Goal: Transaction & Acquisition: Purchase product/service

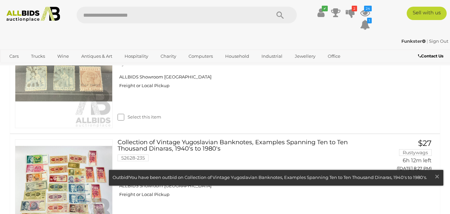
scroll to position [2157, 0]
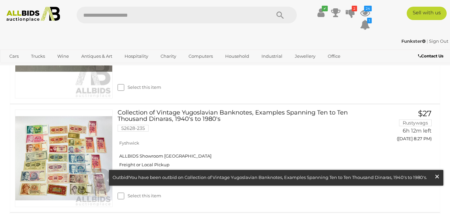
click at [437, 176] on span "×" at bounding box center [437, 176] width 6 height 13
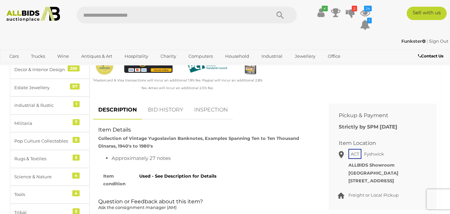
scroll to position [244, 0]
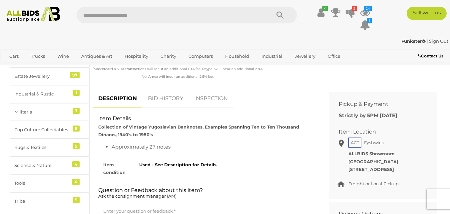
click at [173, 101] on link "BID HISTORY" at bounding box center [165, 99] width 45 height 20
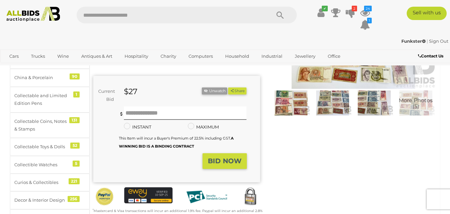
scroll to position [91, 0]
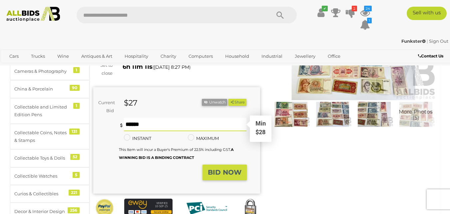
click at [162, 125] on input "text" at bounding box center [185, 124] width 123 height 13
type input "**"
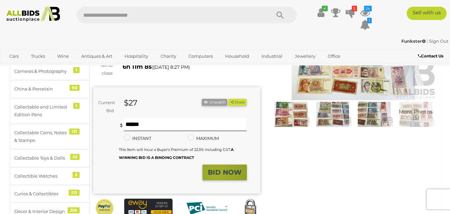
click at [217, 176] on strong "BID NOW" at bounding box center [225, 172] width 34 height 8
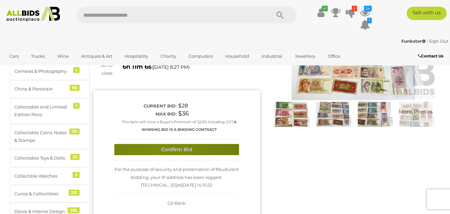
click at [162, 150] on button "Confirm Bid" at bounding box center [176, 150] width 125 height 12
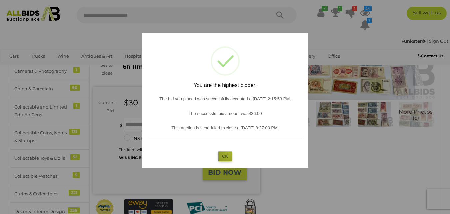
click at [230, 154] on button "OK" at bounding box center [225, 156] width 14 height 10
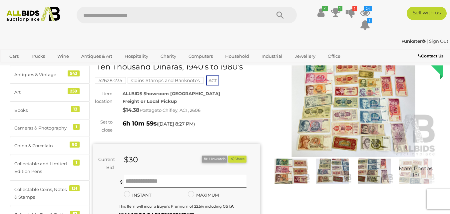
scroll to position [17, 0]
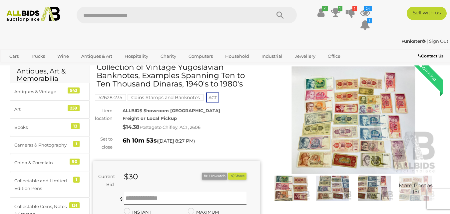
click at [332, 111] on img at bounding box center [353, 120] width 167 height 108
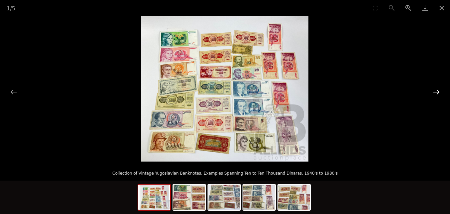
click at [436, 92] on button "Next slide" at bounding box center [436, 91] width 14 height 13
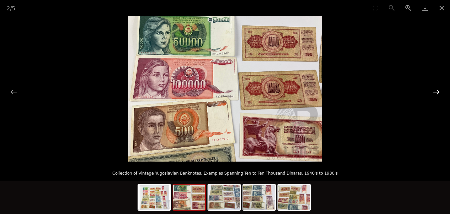
click at [436, 92] on button "Next slide" at bounding box center [436, 91] width 14 height 13
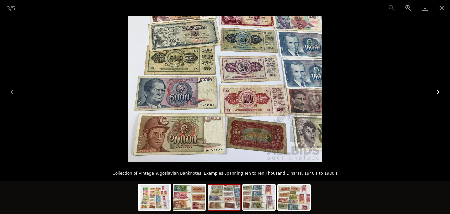
click at [436, 92] on button "Next slide" at bounding box center [436, 91] width 14 height 13
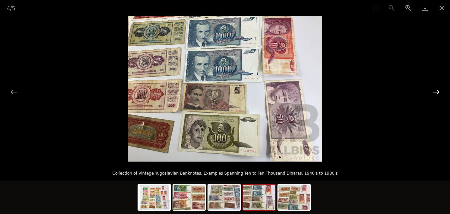
click at [436, 92] on button "Next slide" at bounding box center [436, 91] width 14 height 13
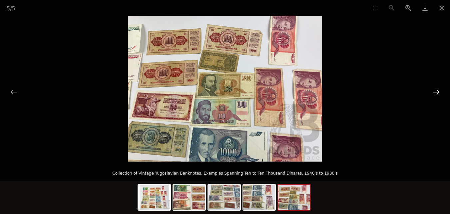
click at [435, 92] on button "Next slide" at bounding box center [436, 91] width 14 height 13
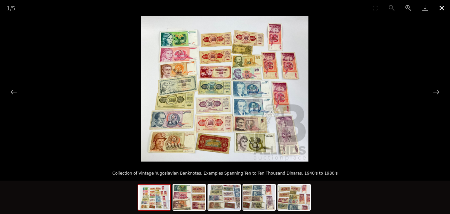
click at [444, 6] on button "Close gallery" at bounding box center [441, 8] width 17 height 16
